Goal: Check status

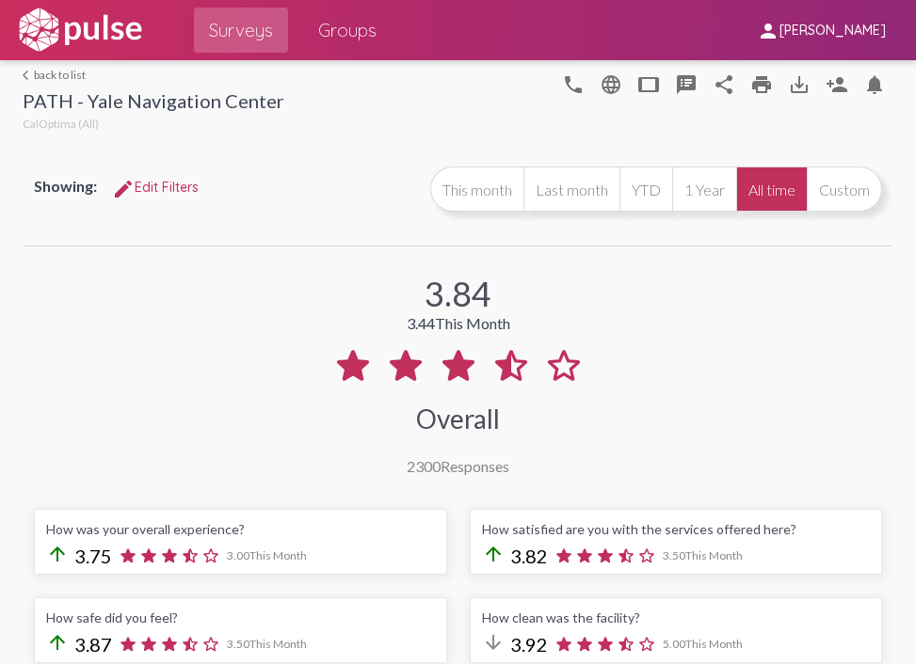
select select "Positive"
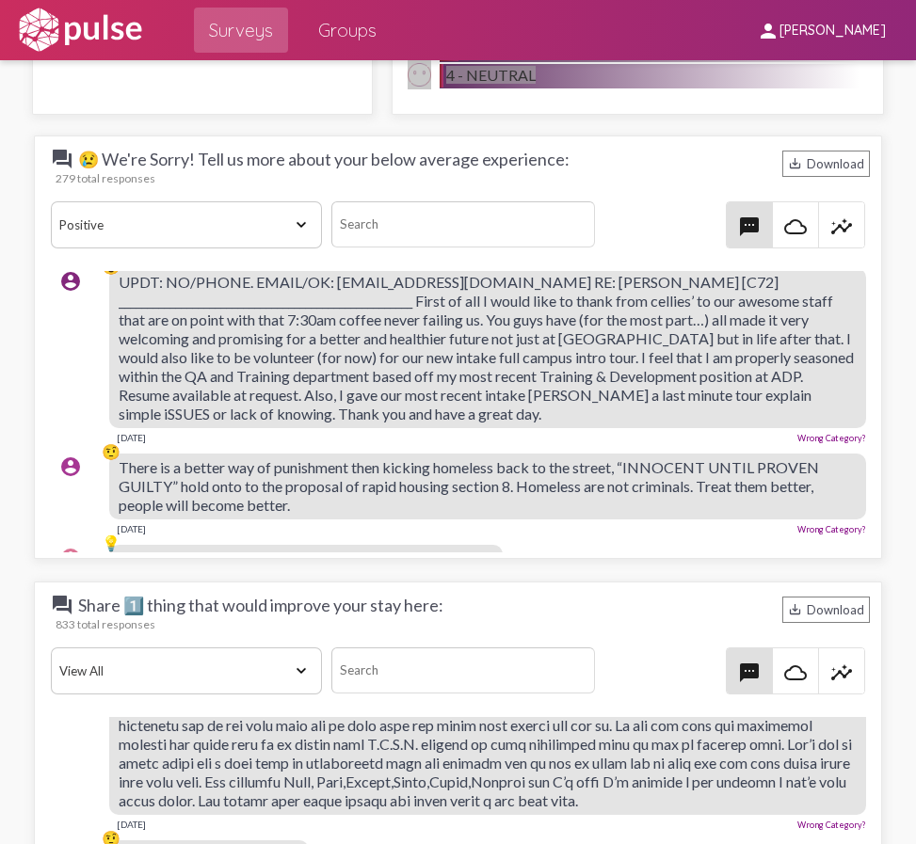
scroll to position [188, 0]
